Goal: Information Seeking & Learning: Learn about a topic

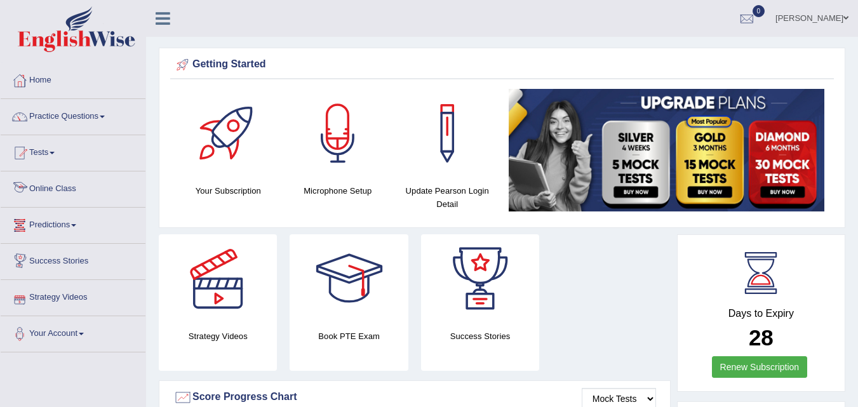
click at [66, 201] on link "Online Class" at bounding box center [73, 188] width 145 height 32
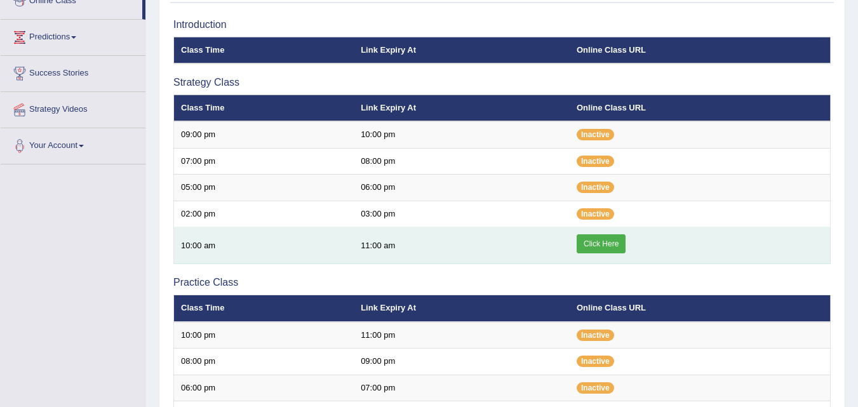
click at [598, 245] on link "Click Here" at bounding box center [601, 243] width 49 height 19
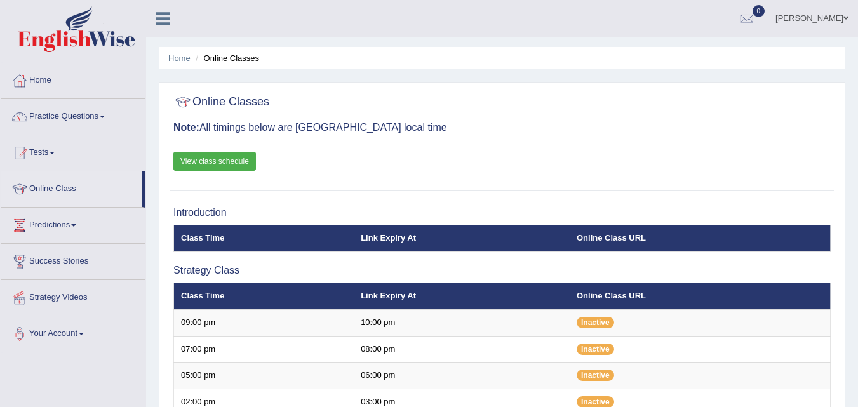
click at [42, 76] on link "Home" at bounding box center [73, 79] width 145 height 32
